Goal: Task Accomplishment & Management: Use online tool/utility

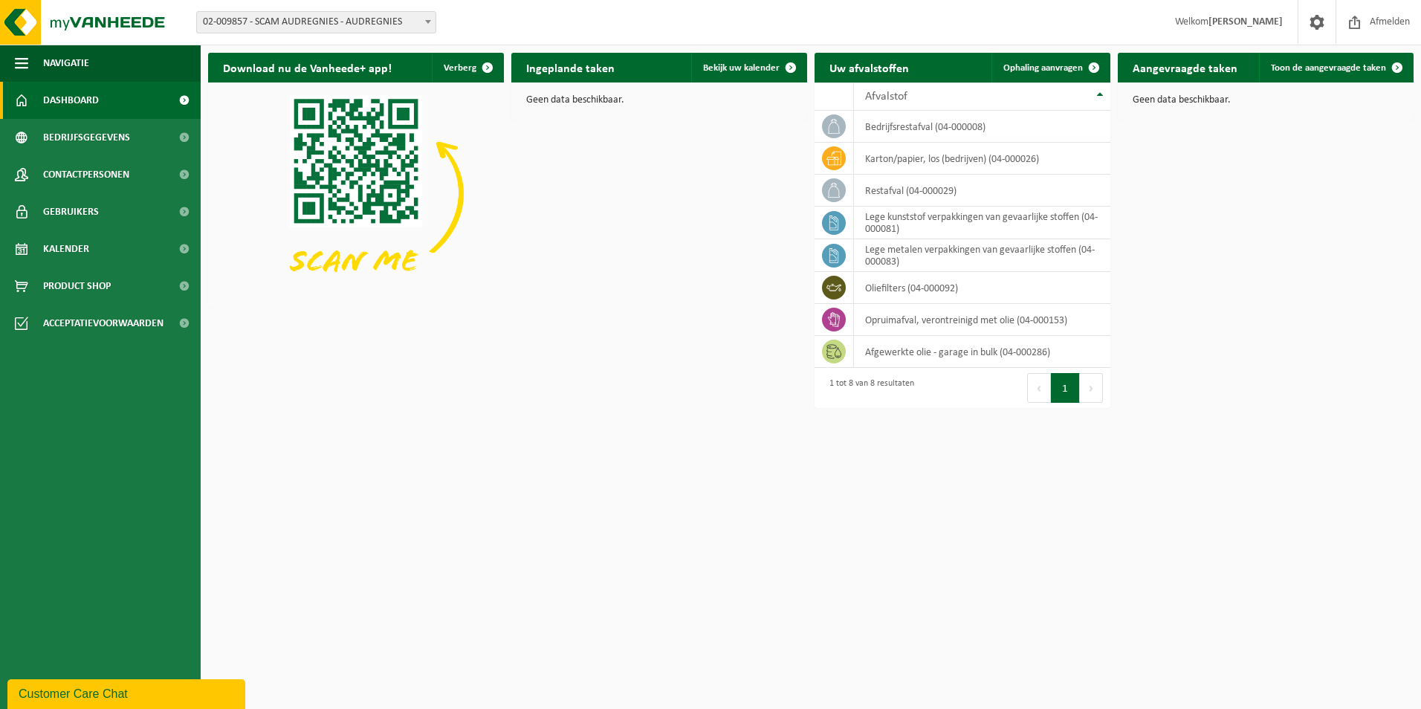
click at [378, 23] on span "02-009857 - SCAM AUDREGNIES - AUDREGNIES" at bounding box center [316, 22] width 239 height 21
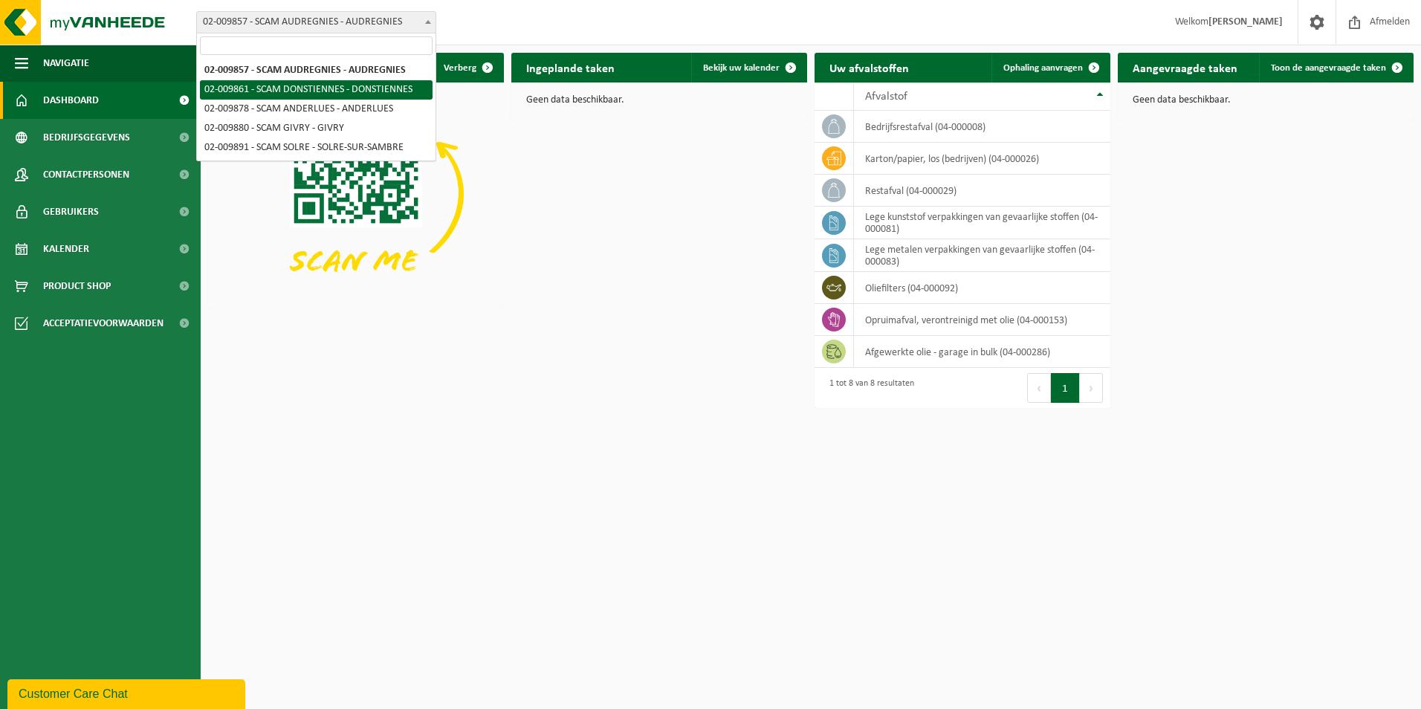
select select "1907"
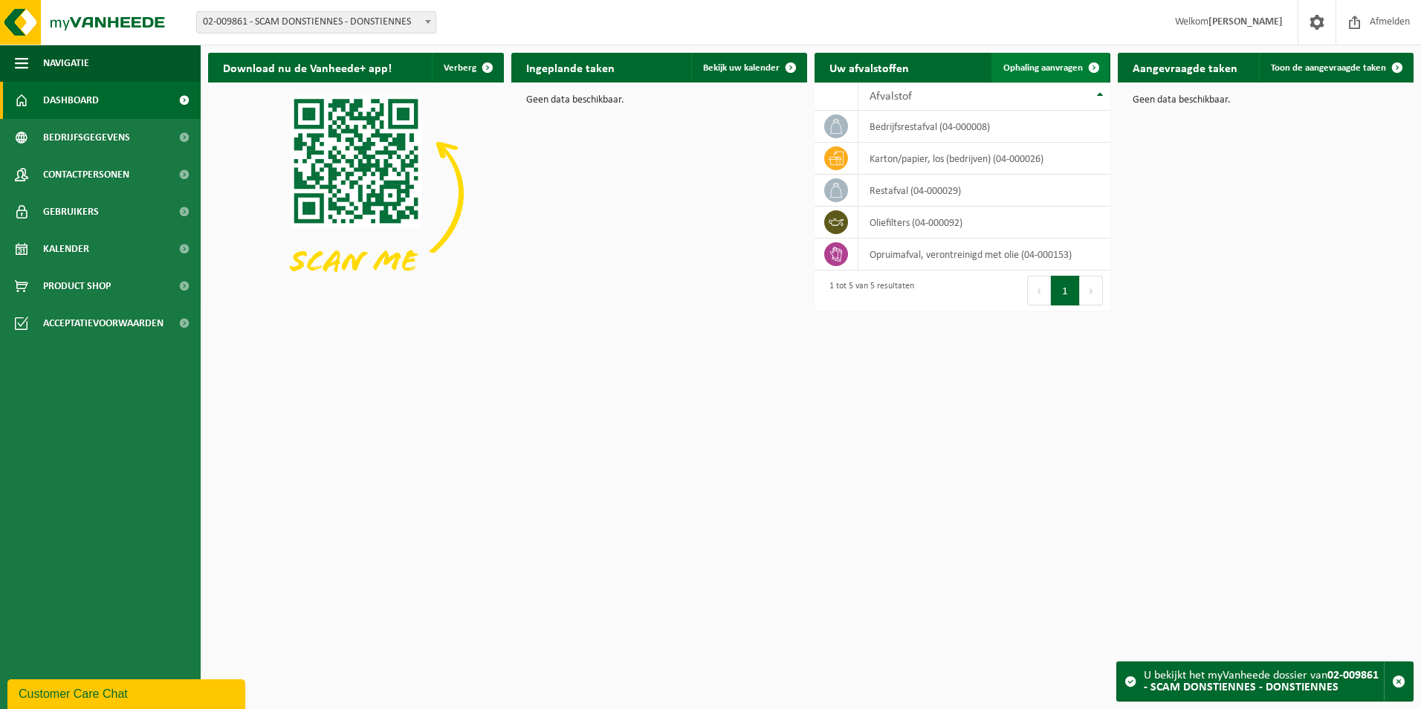
click at [1064, 68] on span "Ophaling aanvragen" at bounding box center [1043, 68] width 80 height 10
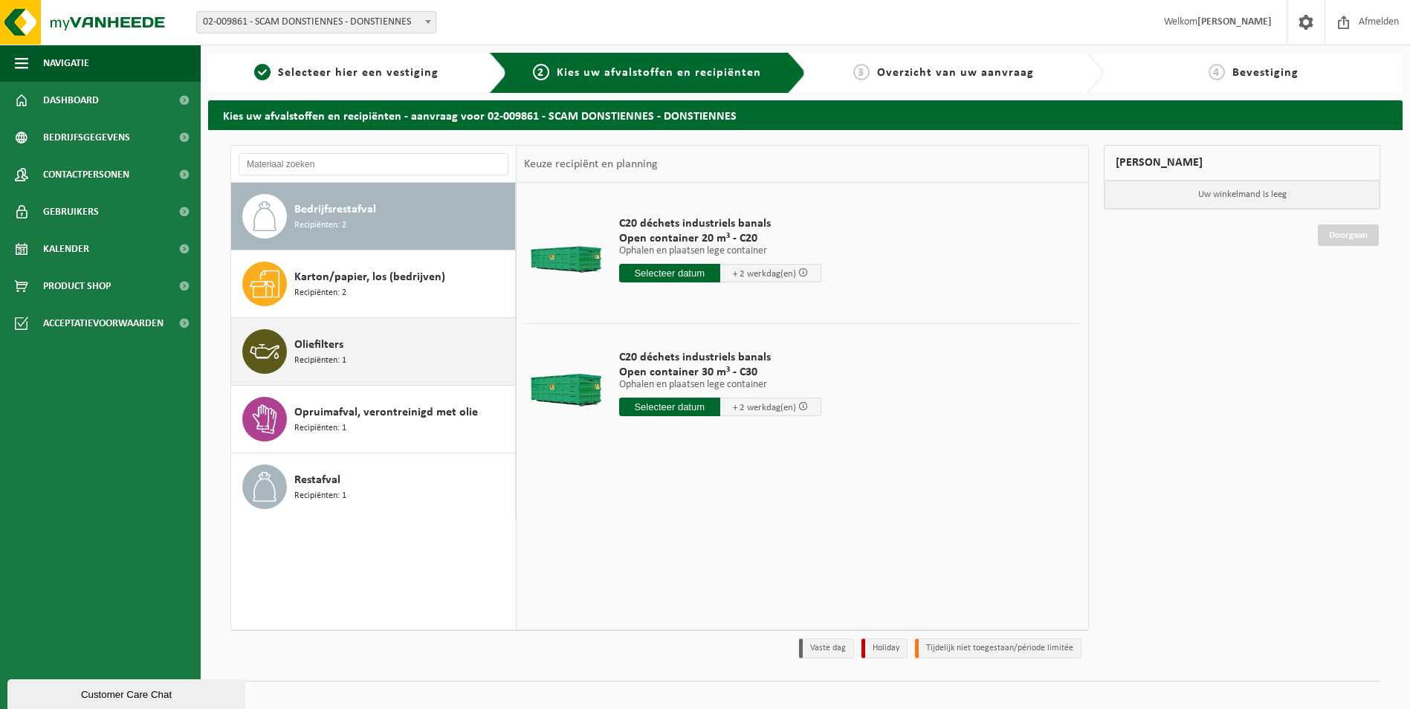
click at [370, 350] on div "Oliefilters Recipiënten: 1" at bounding box center [402, 351] width 217 height 45
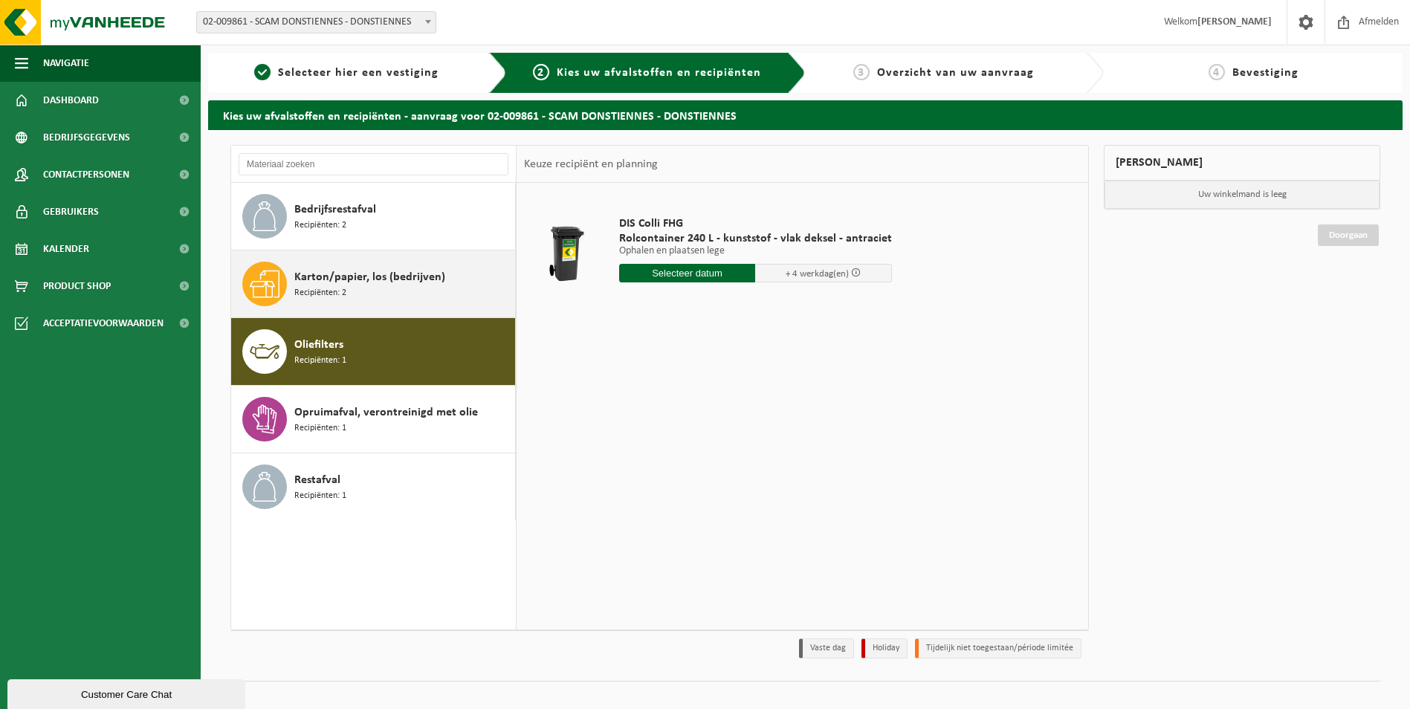
click at [385, 301] on div "Karton/papier, los (bedrijven) Recipiënten: 2" at bounding box center [402, 284] width 217 height 45
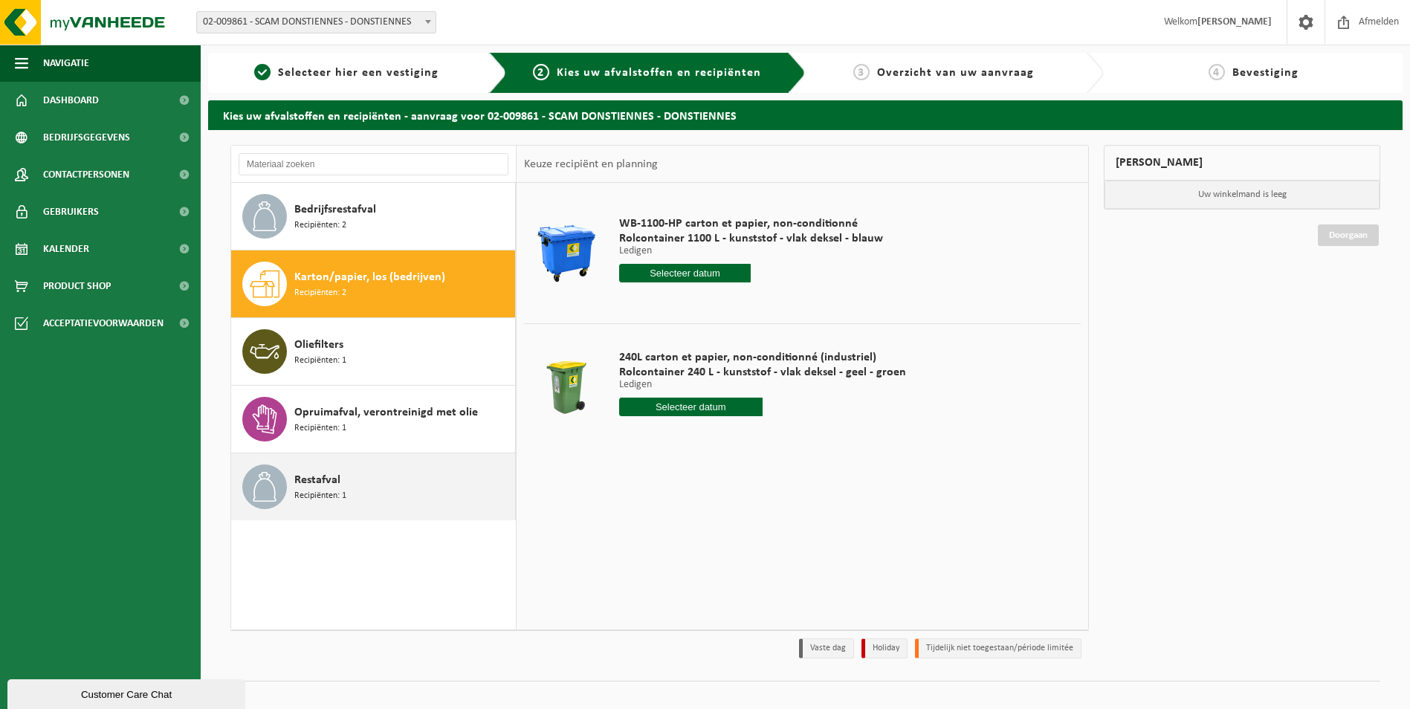
click at [378, 491] on div "Restafval Recipiënten: 1" at bounding box center [402, 487] width 217 height 45
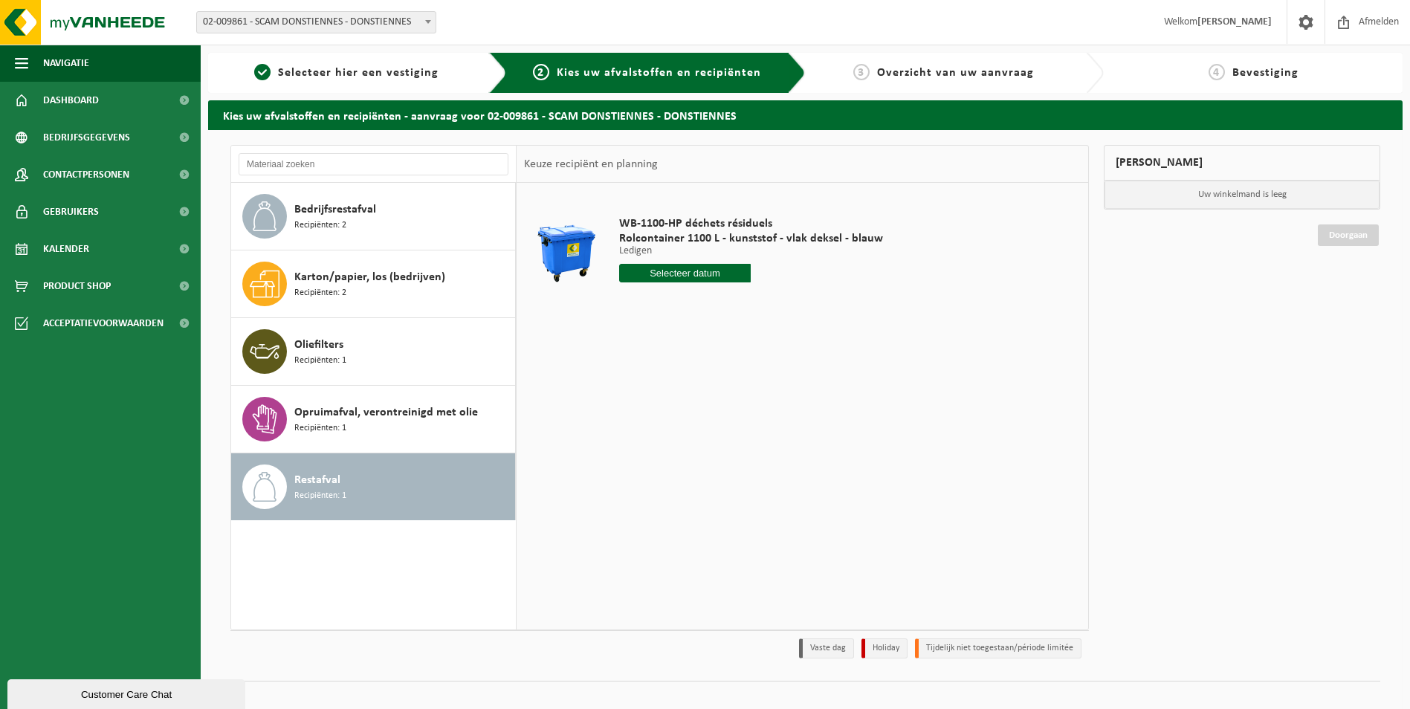
click at [667, 270] on input "text" at bounding box center [685, 273] width 132 height 19
click at [714, 403] on div "16" at bounding box center [711, 405] width 26 height 24
type input "Van 2025-10-16"
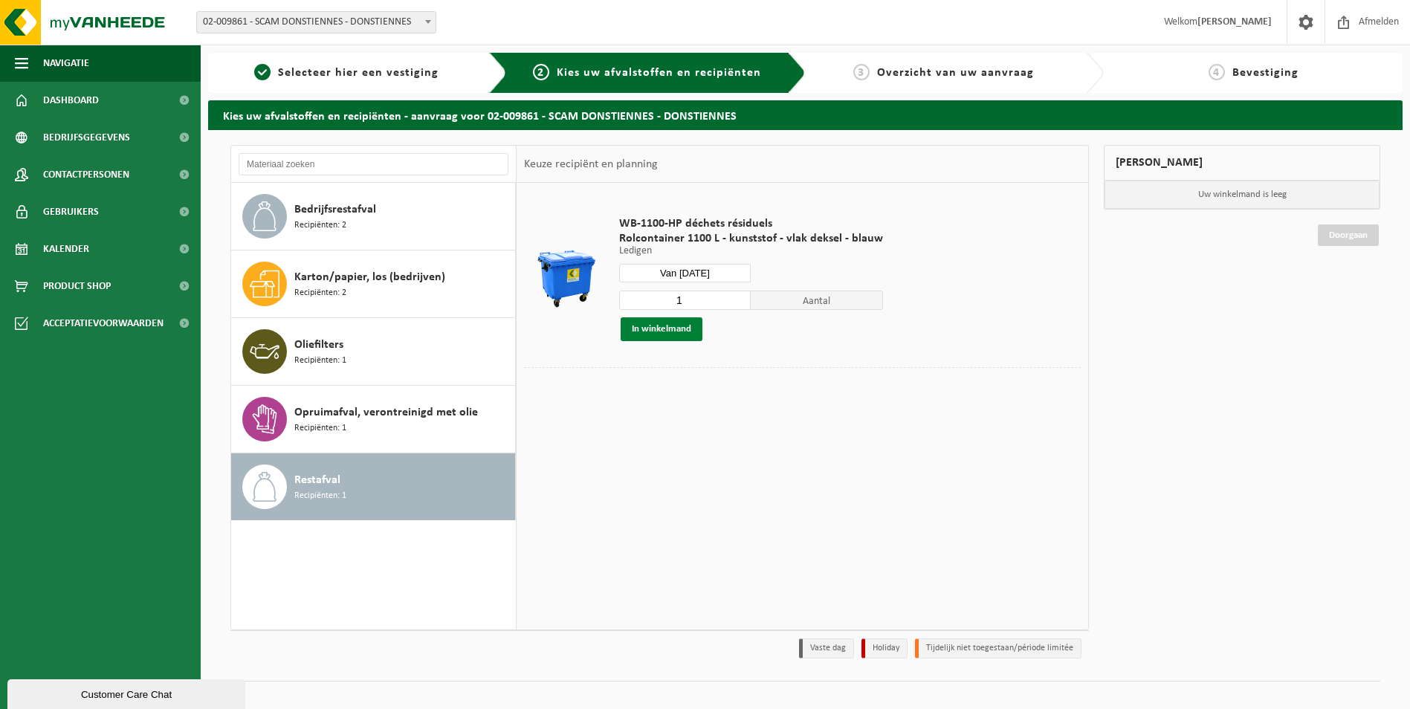
click at [686, 329] on button "In winkelmand" at bounding box center [662, 329] width 82 height 24
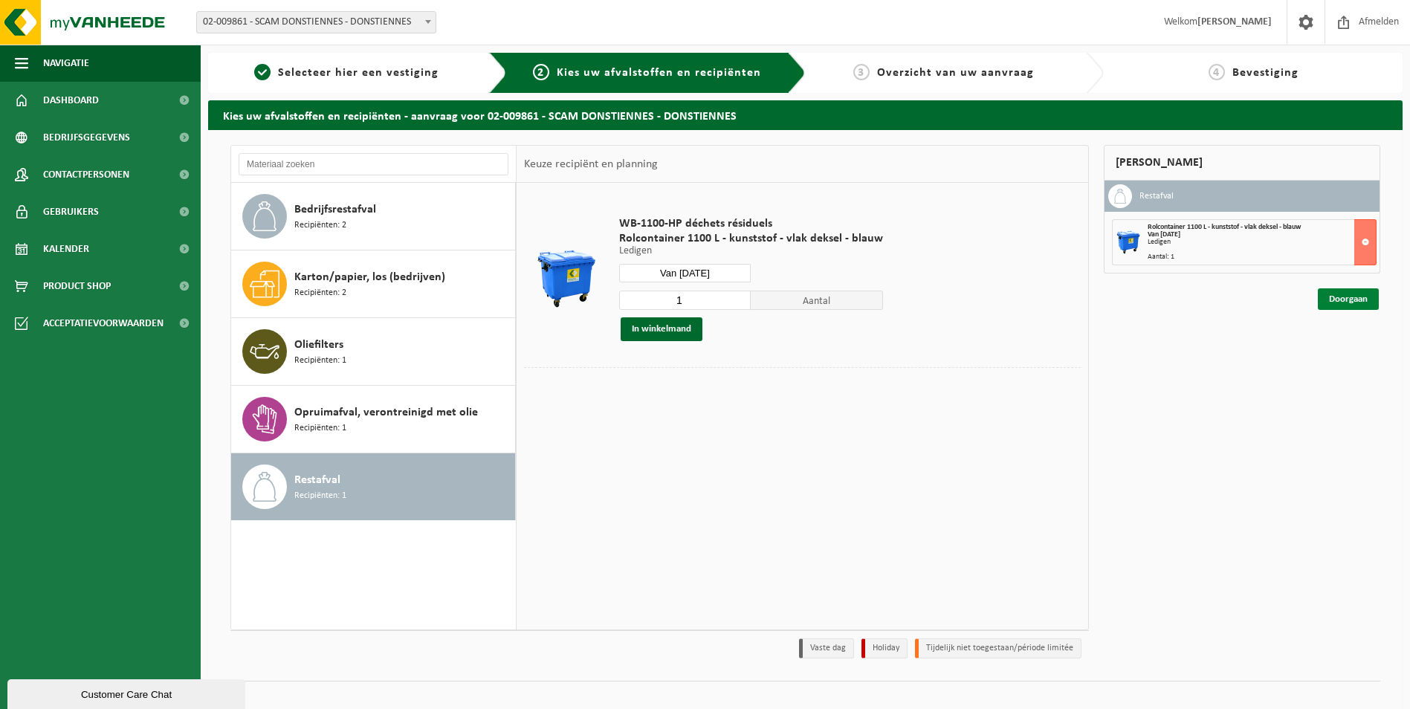
click at [1342, 297] on link "Doorgaan" at bounding box center [1348, 299] width 61 height 22
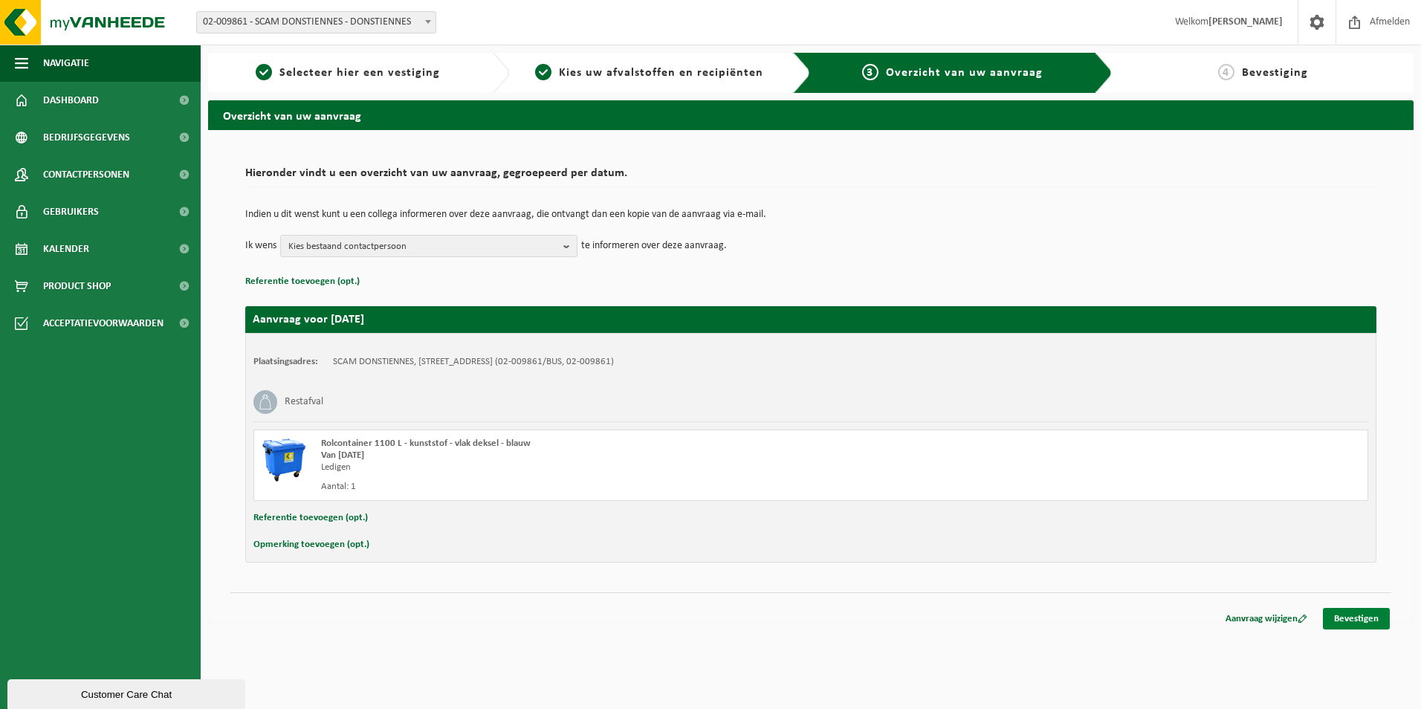
click at [1339, 615] on link "Bevestigen" at bounding box center [1356, 619] width 67 height 22
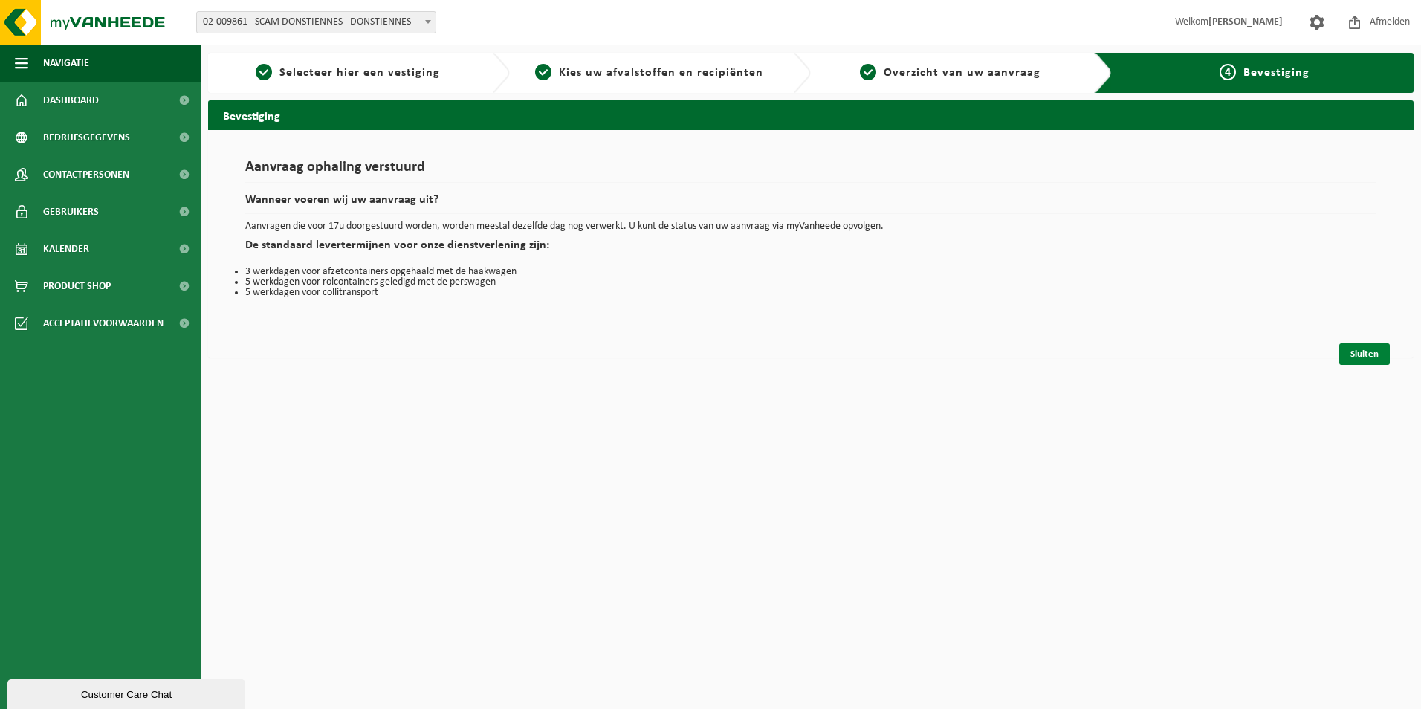
click at [1365, 357] on link "Sluiten" at bounding box center [1364, 354] width 51 height 22
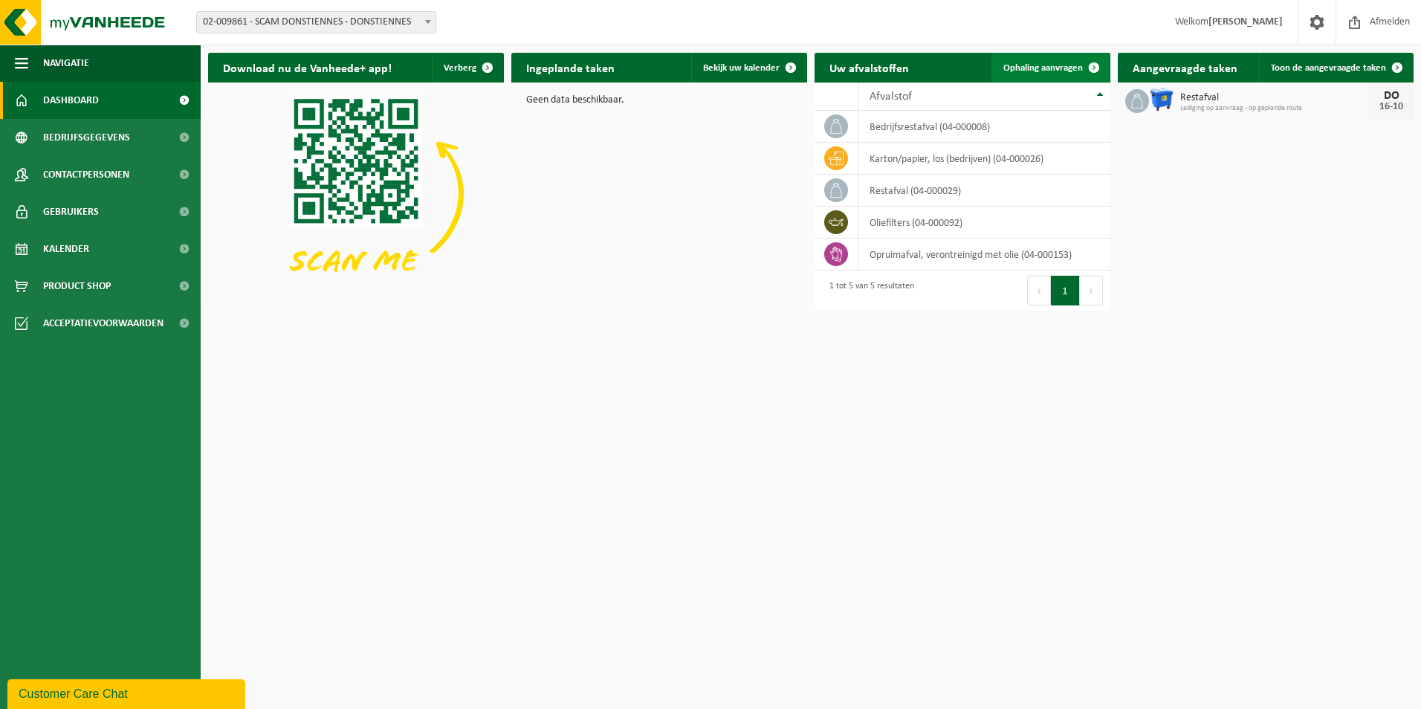
click at [1069, 62] on link "Ophaling aanvragen" at bounding box center [1049, 68] width 117 height 30
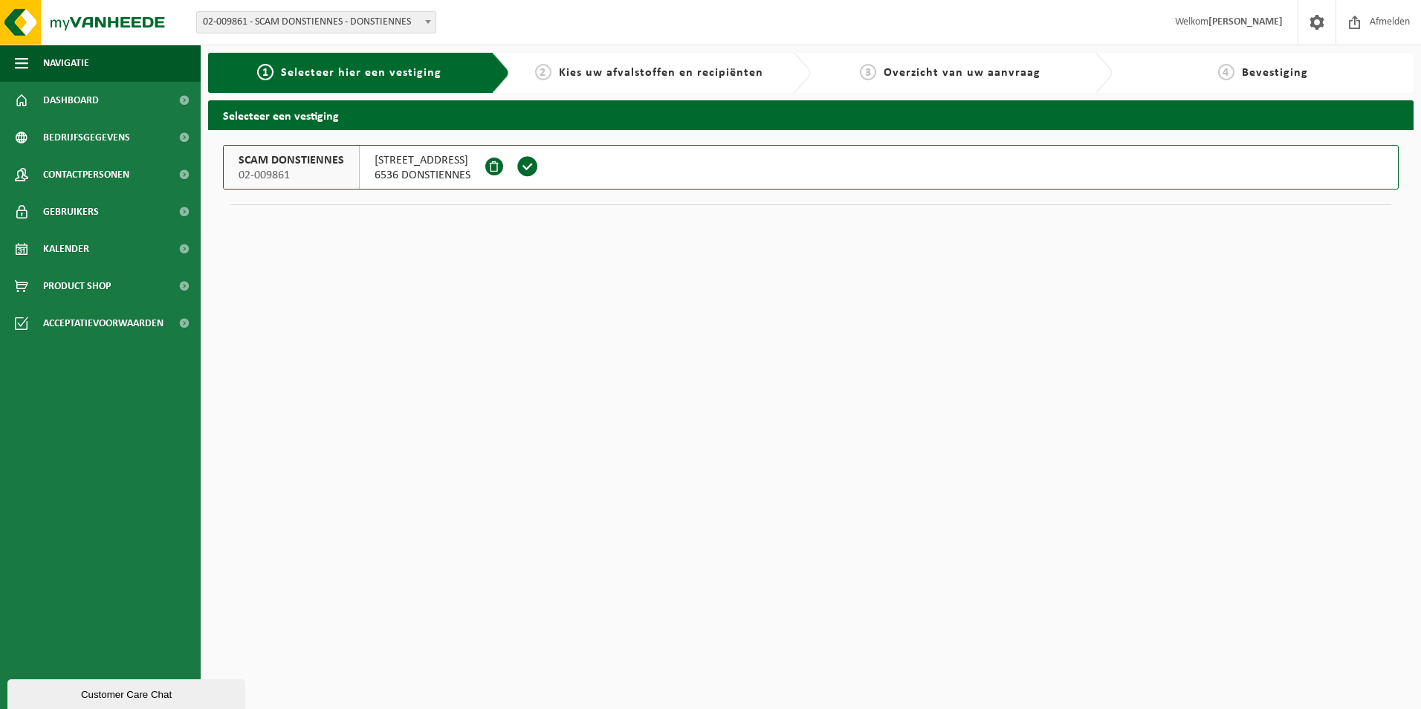
click at [656, 76] on span "Kies uw afvalstoffen en recipiënten" at bounding box center [661, 73] width 204 height 12
click at [343, 161] on div "SCAM DONSTIENNES 02-009861" at bounding box center [292, 167] width 136 height 43
click at [465, 80] on div "1 Selecteer hier een vestiging" at bounding box center [349, 73] width 261 height 18
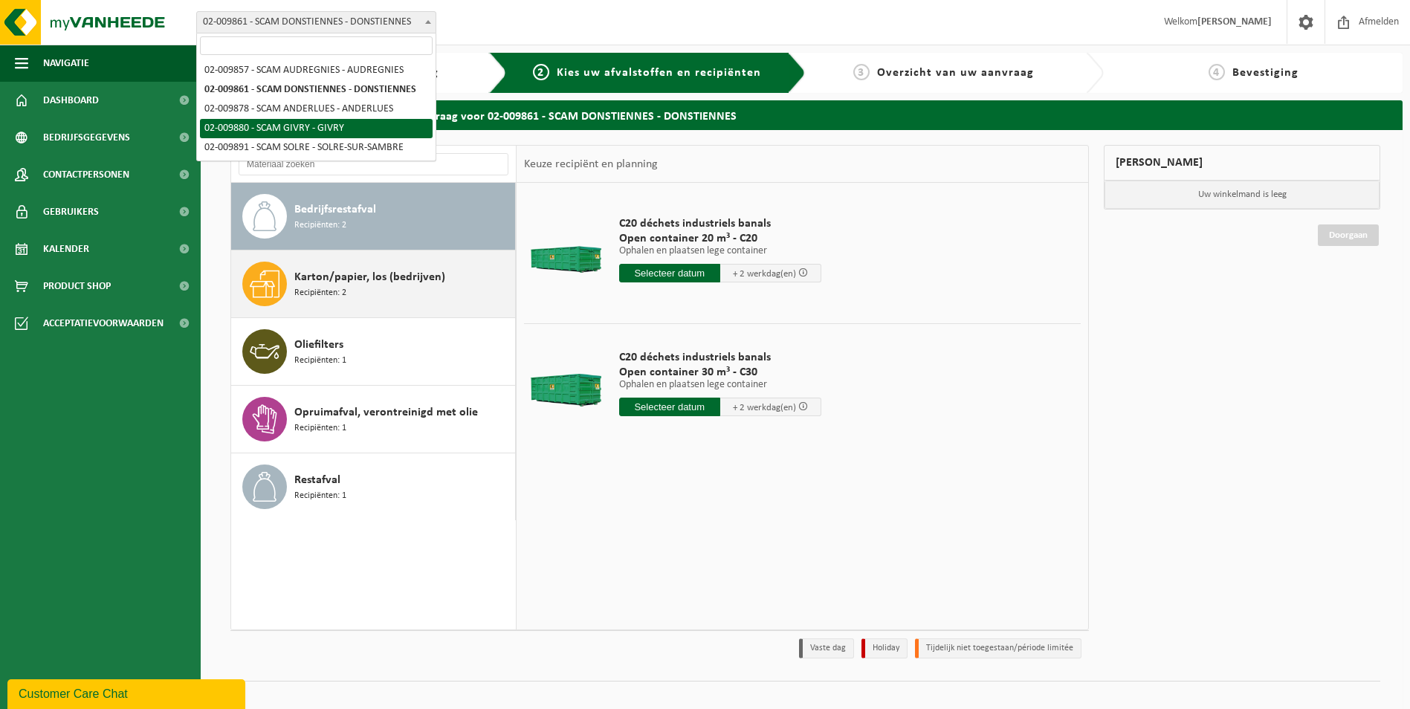
click at [380, 297] on div "Karton/papier, los (bedrijven) Recipiënten: 2" at bounding box center [402, 284] width 217 height 45
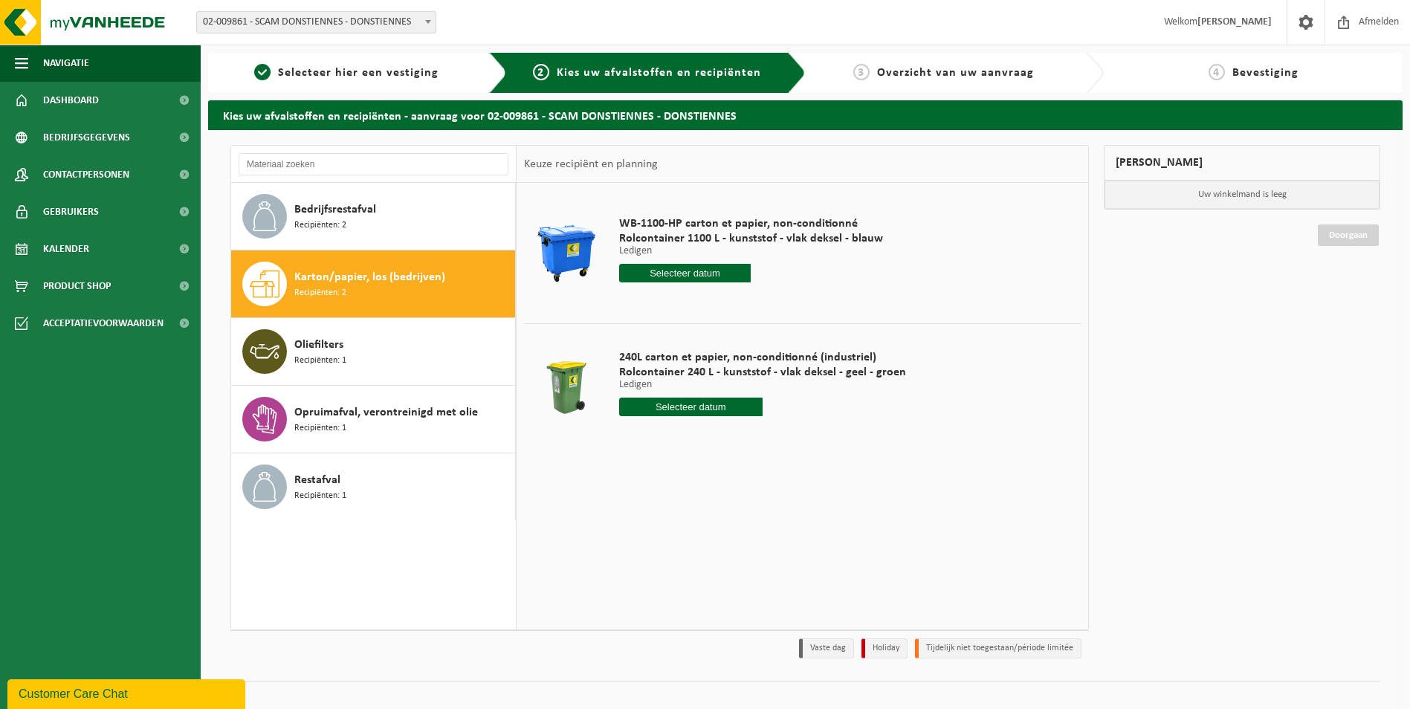
click at [655, 271] on input "text" at bounding box center [685, 273] width 132 height 19
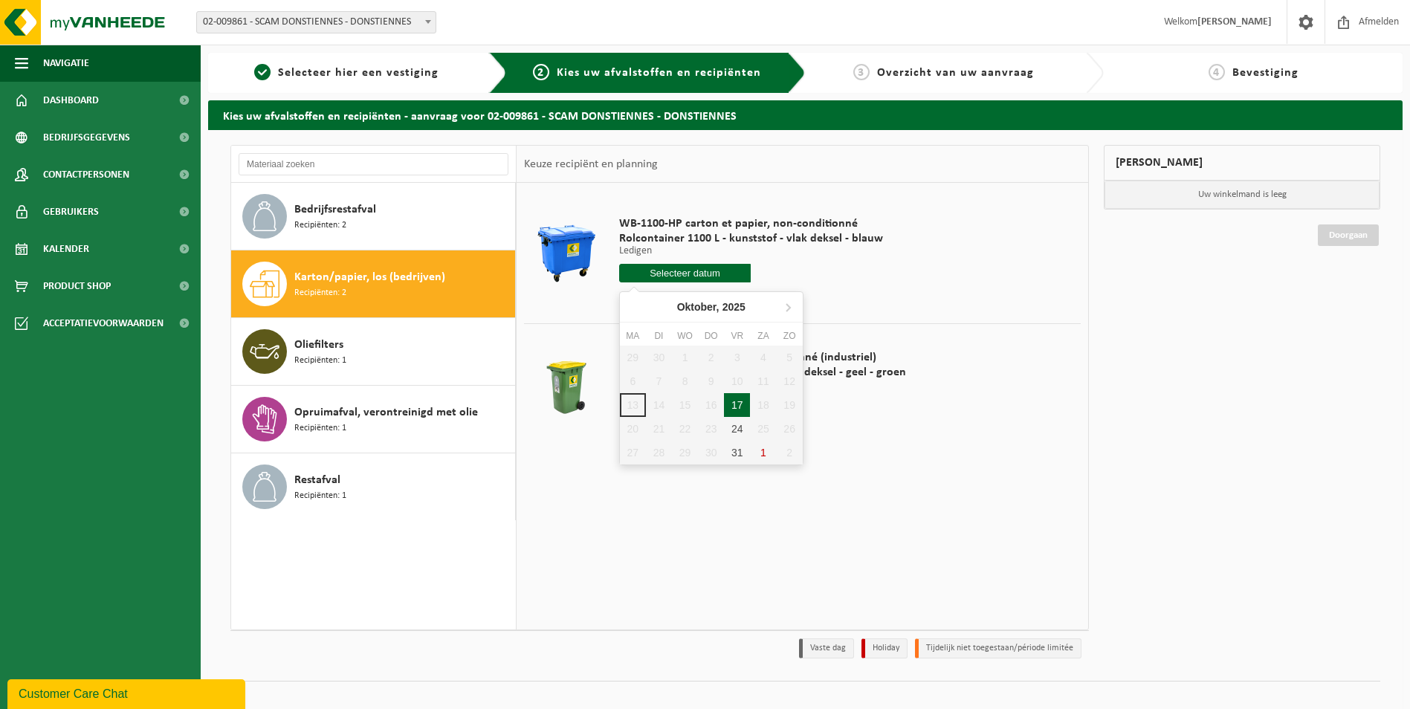
click at [737, 407] on div "17" at bounding box center [737, 405] width 26 height 24
type input "Van 2025-10-17"
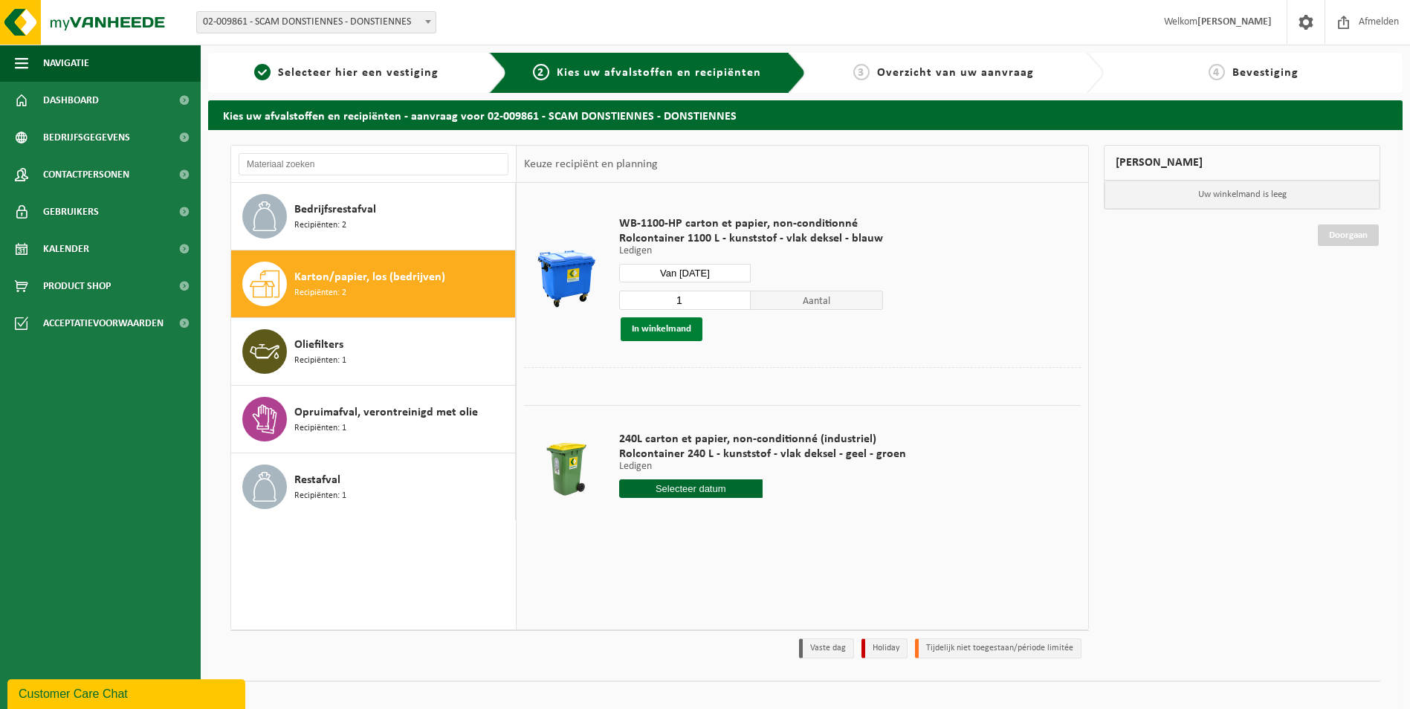
click at [686, 330] on button "In winkelmand" at bounding box center [662, 329] width 82 height 24
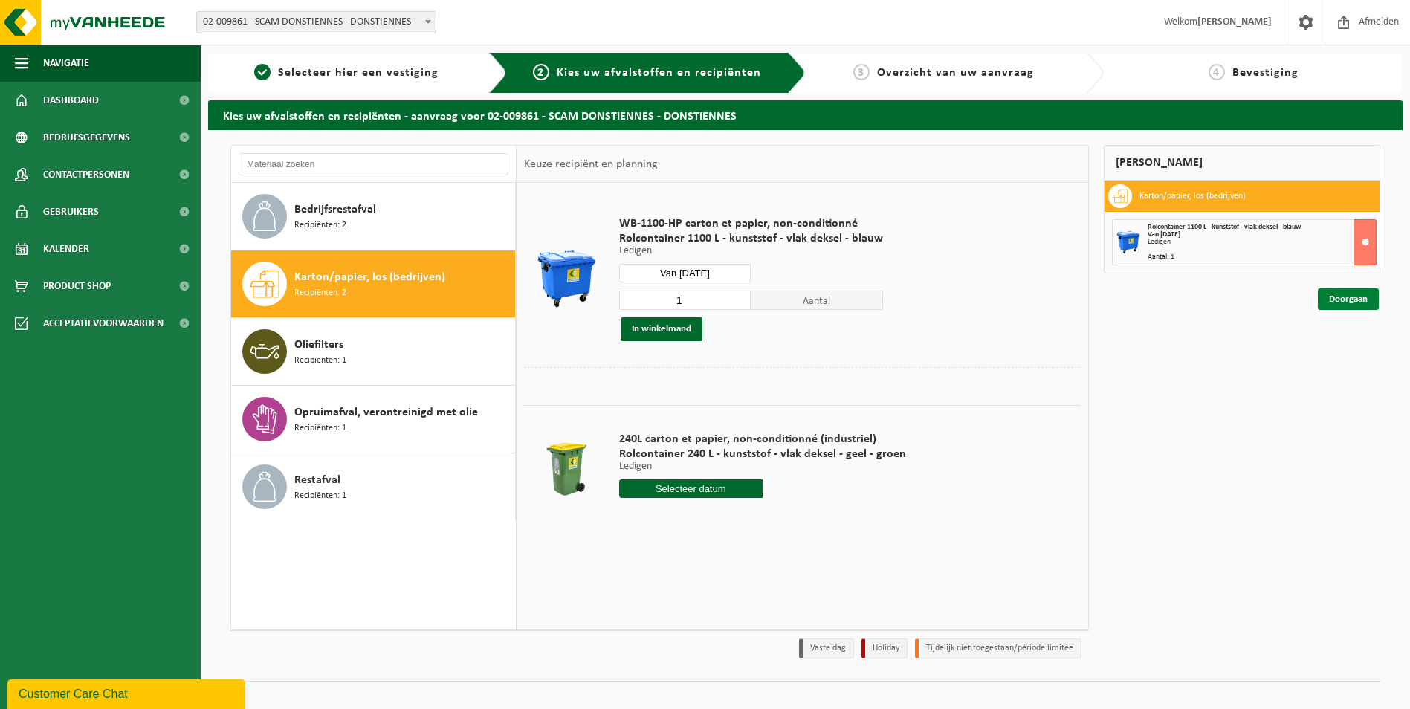
click at [1347, 300] on link "Doorgaan" at bounding box center [1348, 299] width 61 height 22
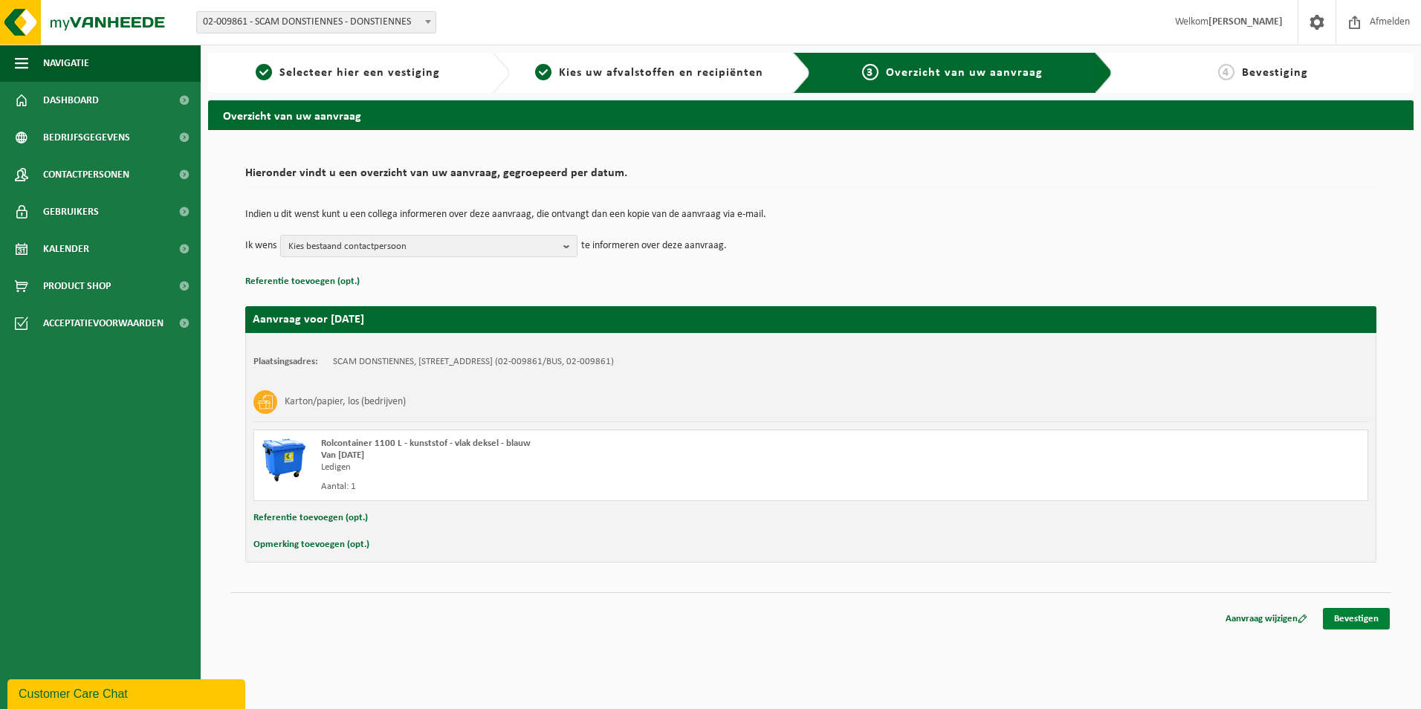
click at [1362, 619] on link "Bevestigen" at bounding box center [1356, 619] width 67 height 22
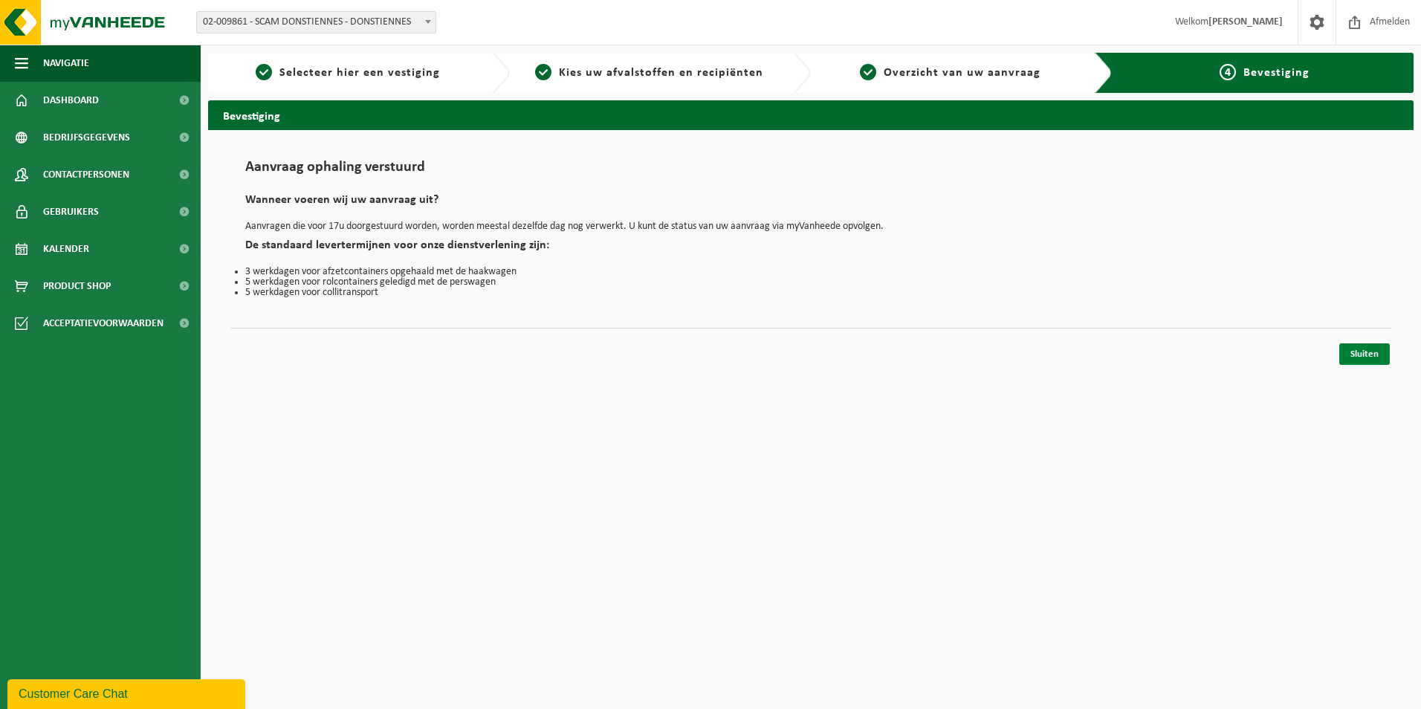
click at [1361, 357] on link "Sluiten" at bounding box center [1364, 354] width 51 height 22
